Goal: Answer question/provide support

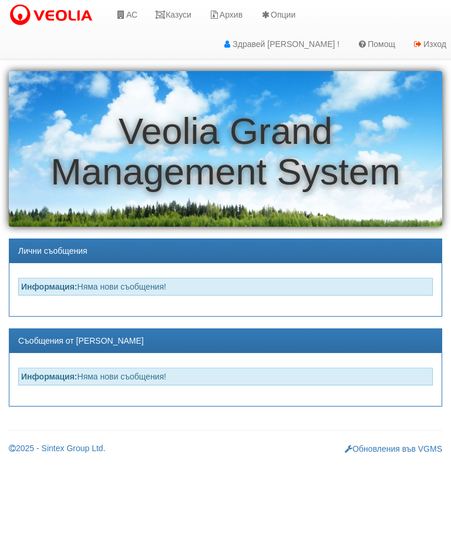
click at [186, 13] on link "Казуси" at bounding box center [173, 14] width 54 height 29
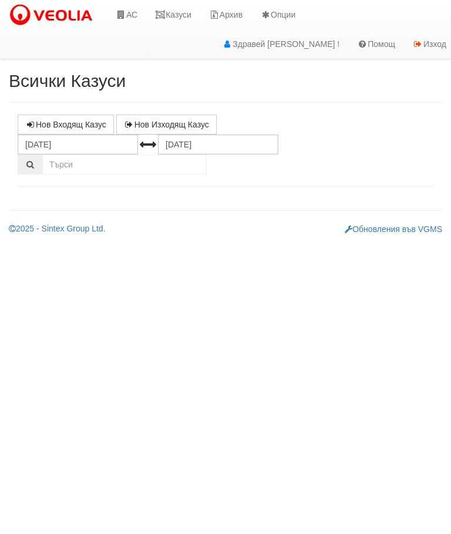
select select "10"
select select "1"
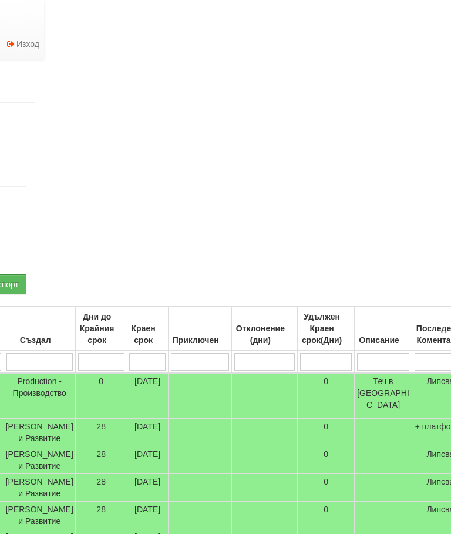
scroll to position [0, 451]
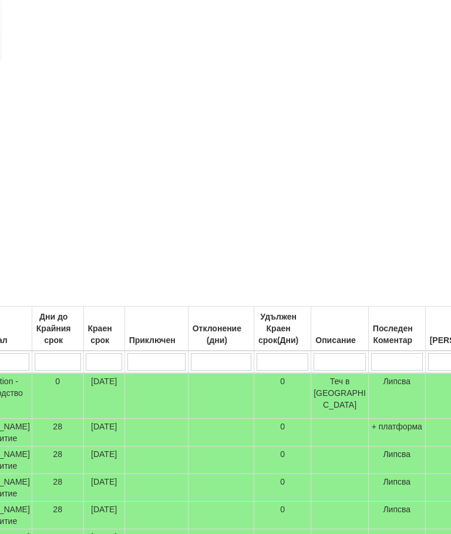
click at [371, 361] on input "search" at bounding box center [397, 362] width 52 height 18
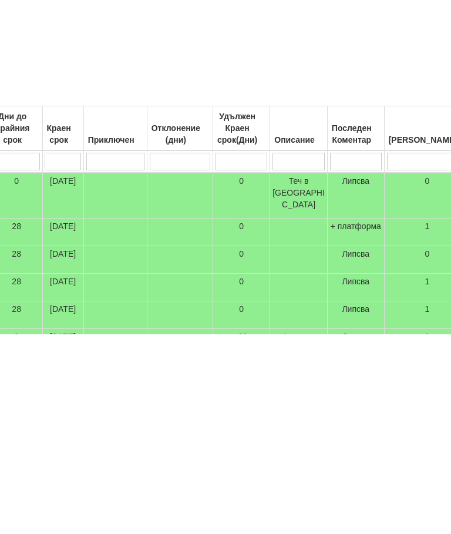
type input "2"
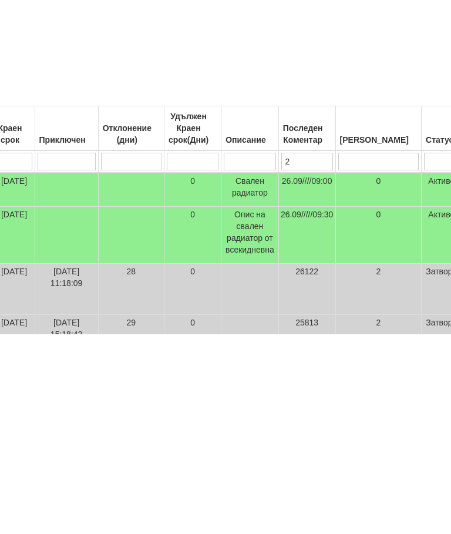
type input "26"
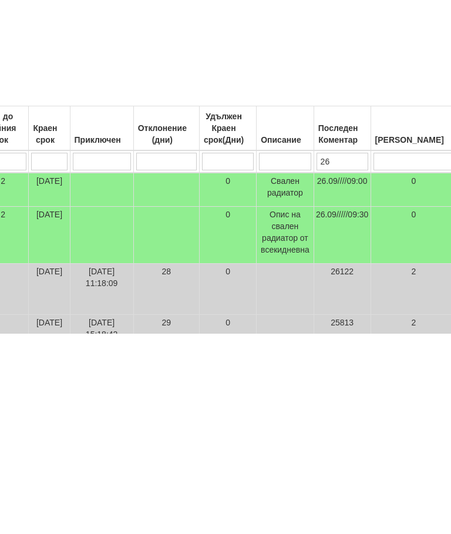
type input "26"
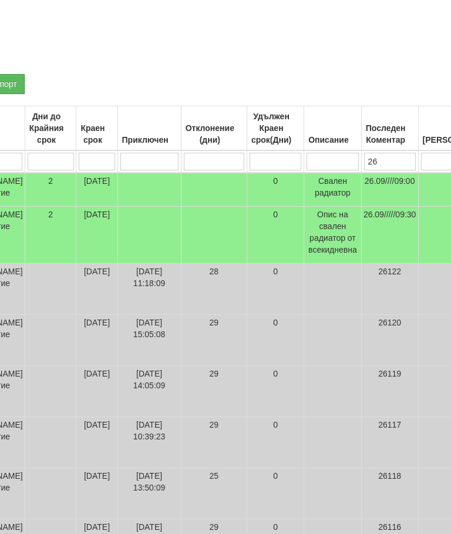
scroll to position [200, 54]
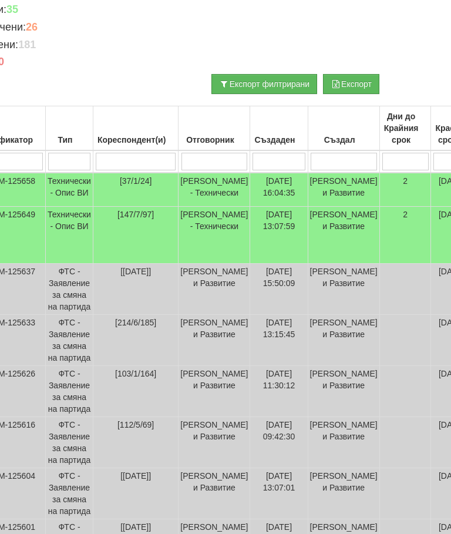
type input "26"
click at [77, 188] on td "Технически - Опис ВИ" at bounding box center [70, 190] width 48 height 34
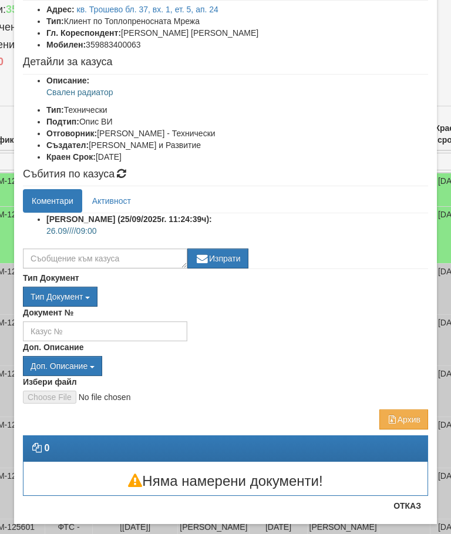
scroll to position [89, 0]
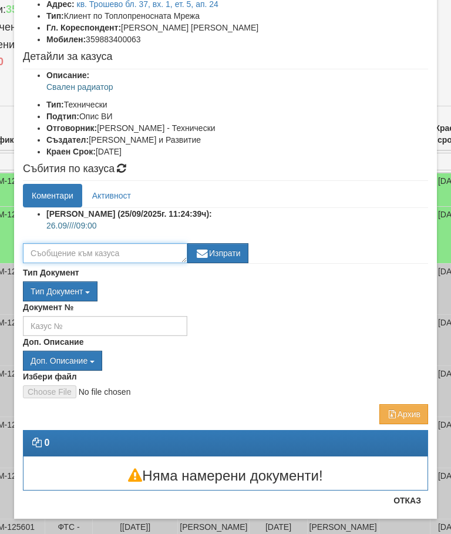
click at [106, 253] on textarea at bounding box center [105, 253] width 165 height 20
type textarea "Готов"
click at [222, 254] on button "Изпрати" at bounding box center [218, 253] width 61 height 20
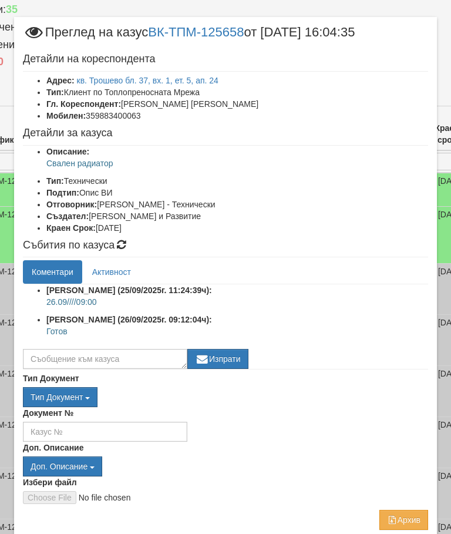
scroll to position [9, 0]
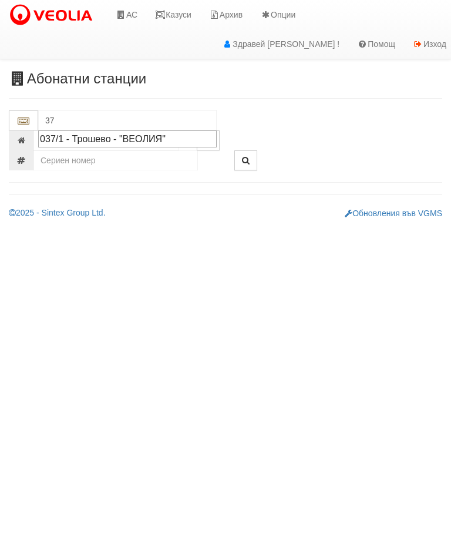
click at [113, 136] on div "037/1 - Трошево - "ВЕОЛИЯ"" at bounding box center [127, 139] width 175 height 14
type input "037/1 - Трошево - "ВЕОЛИЯ""
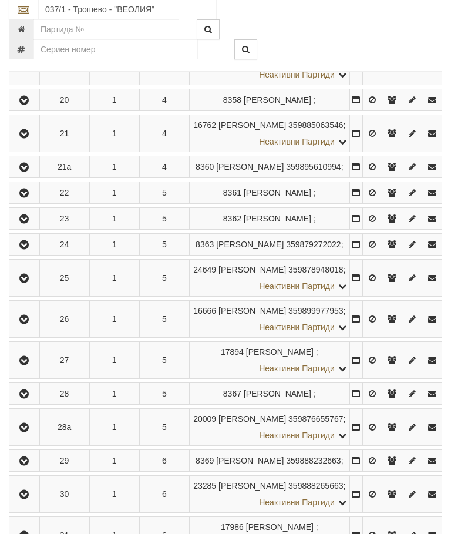
scroll to position [991, 0]
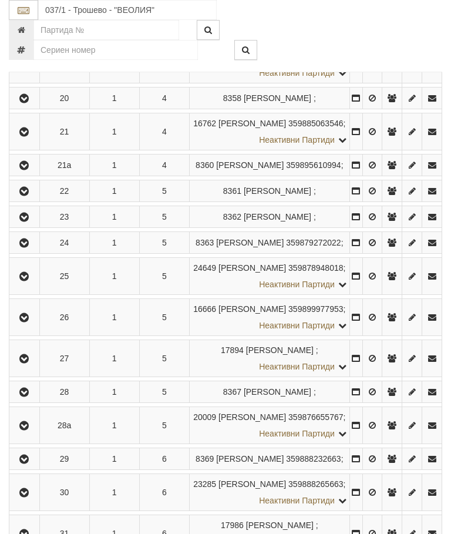
click at [29, 247] on icon "button" at bounding box center [24, 243] width 14 height 8
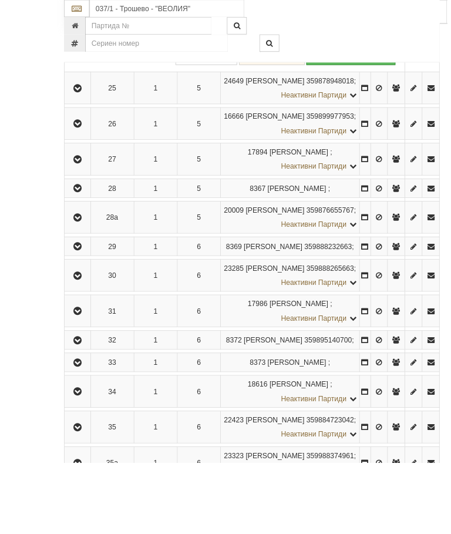
scroll to position [1303, 0]
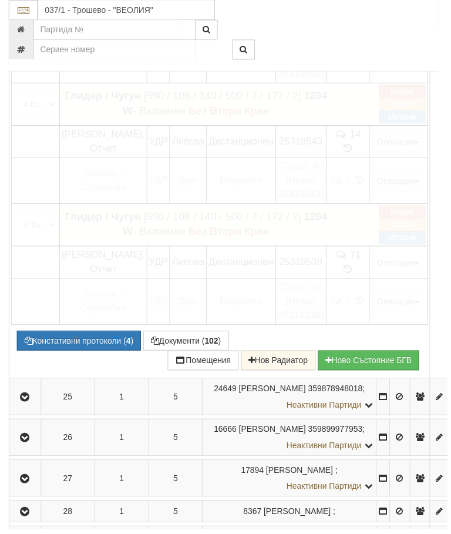
click at [110, 155] on span "[PERSON_NAME]. Отчет" at bounding box center [104, 142] width 84 height 25
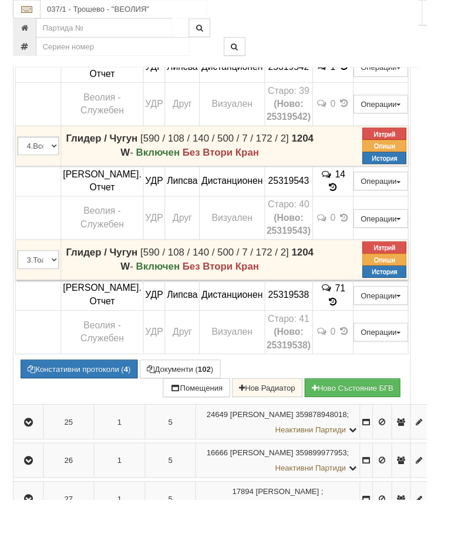
scroll to position [1228, 0]
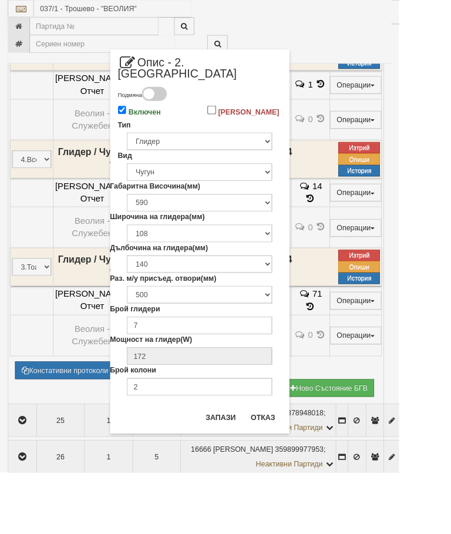
click at [143, 119] on input "Включен" at bounding box center [138, 124] width 10 height 10
checkbox input "false"
click at [270, 463] on button "Запази" at bounding box center [250, 472] width 48 height 19
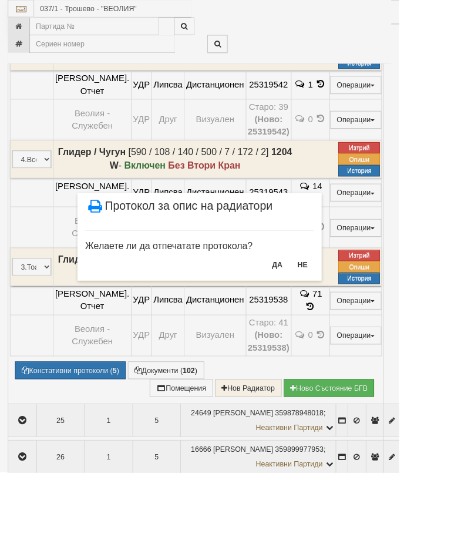
click at [355, 296] on button "НЕ" at bounding box center [342, 299] width 25 height 19
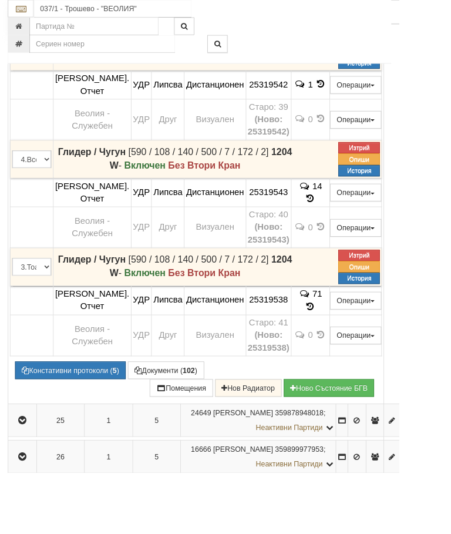
click at [0, 0] on button "Дистанционен модул" at bounding box center [0, 0] width 0 height 0
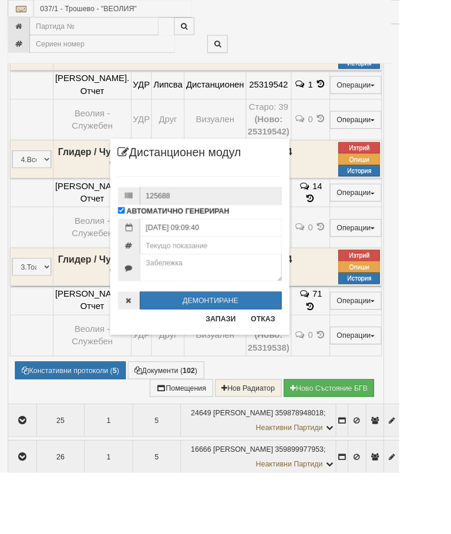
click at [271, 339] on button "ДЕМОНТИРАНЕ" at bounding box center [238, 340] width 160 height 20
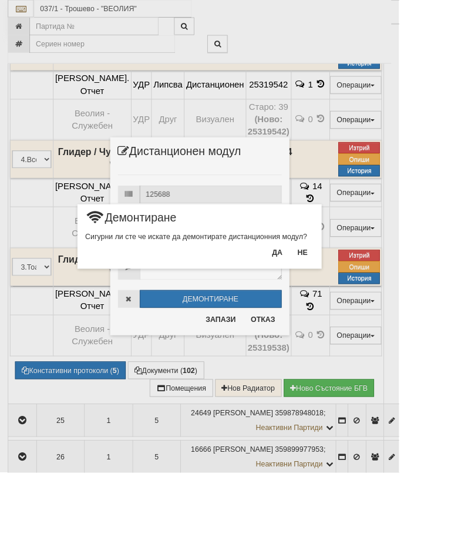
click at [326, 286] on button "Да" at bounding box center [313, 285] width 26 height 19
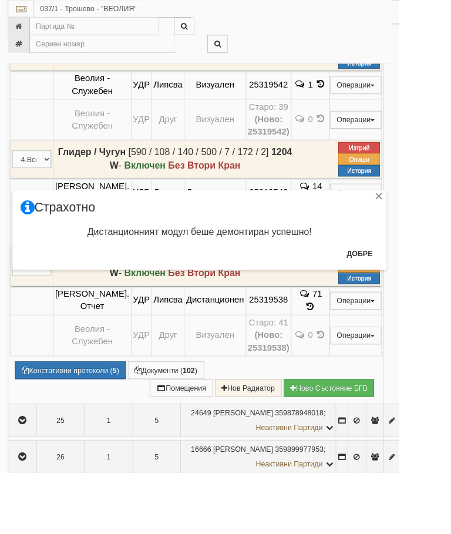
click at [428, 283] on button "Добре" at bounding box center [406, 286] width 43 height 19
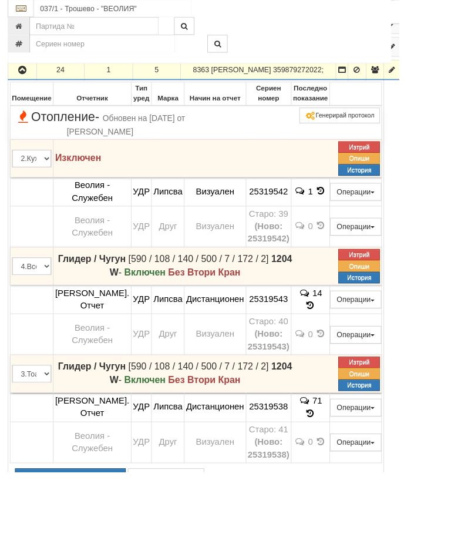
scroll to position [1094, 0]
